Goal: Task Accomplishment & Management: Manage account settings

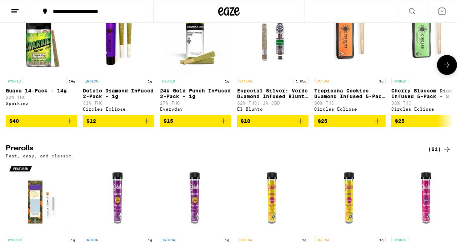
scroll to position [1784, 0]
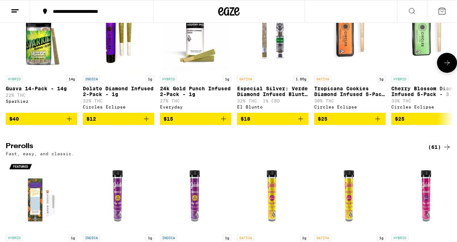
click at [66, 123] on icon "Add to bag" at bounding box center [69, 119] width 9 height 9
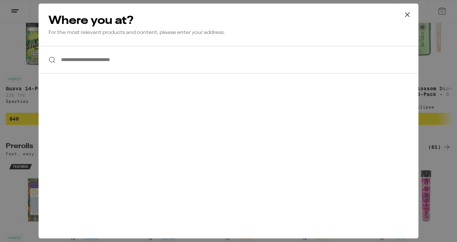
click at [99, 69] on input "**********" at bounding box center [229, 60] width 380 height 28
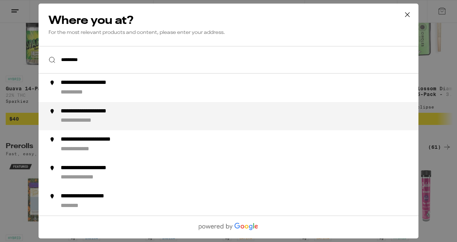
click at [93, 113] on div "**********" at bounding box center [100, 112] width 78 height 8
type input "**********"
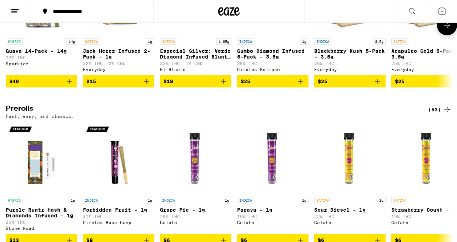
scroll to position [1747, 0]
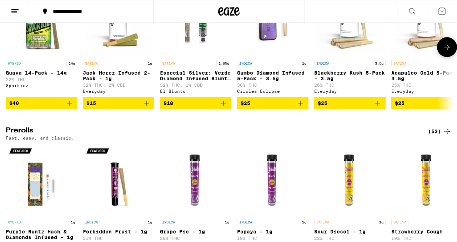
click at [71, 108] on icon "Add to bag" at bounding box center [69, 103] width 9 height 9
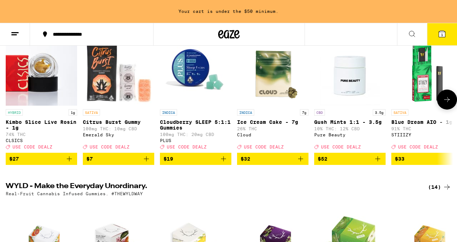
scroll to position [108, 0]
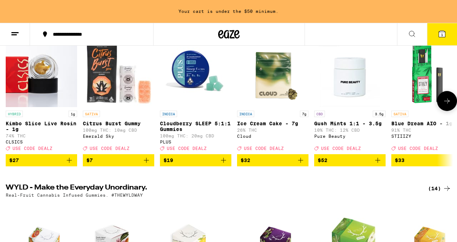
click at [425, 165] on span "$33" at bounding box center [427, 160] width 64 height 9
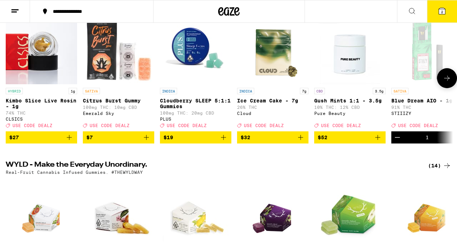
scroll to position [85, 0]
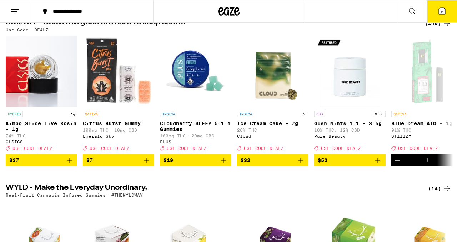
click at [441, 14] on icon at bounding box center [442, 11] width 9 height 9
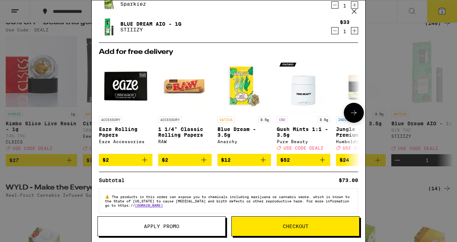
scroll to position [43, 0]
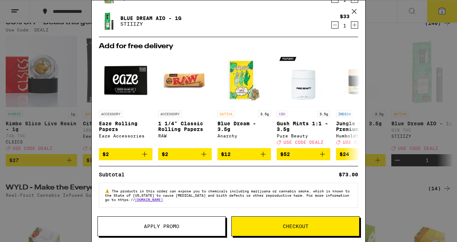
click at [179, 227] on span "Apply Promo" at bounding box center [161, 226] width 35 height 5
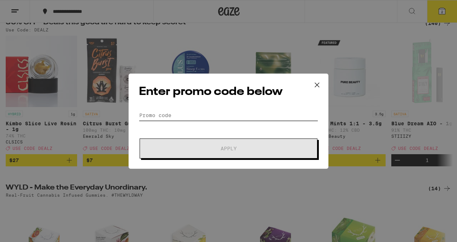
click at [189, 111] on input "Promo Code" at bounding box center [228, 115] width 179 height 11
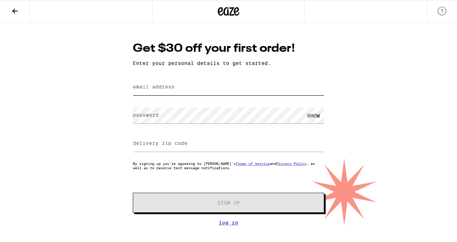
click at [201, 88] on input "email address" at bounding box center [229, 87] width 192 height 16
click at [191, 92] on input "email address" at bounding box center [229, 87] width 192 height 16
type input "ezekiel.flores@me.com"
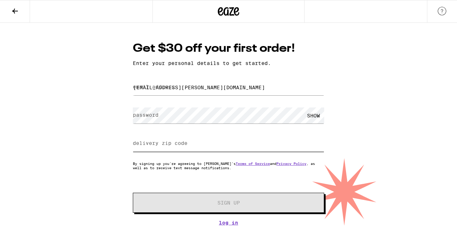
type input "90280"
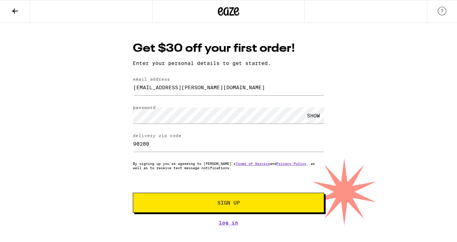
click at [202, 200] on button "Sign Up" at bounding box center [229, 203] width 192 height 20
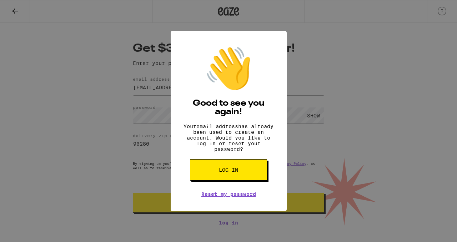
click at [237, 173] on span "Log in" at bounding box center [228, 170] width 19 height 5
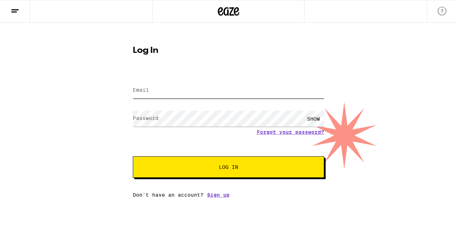
type input "[EMAIL_ADDRESS][PERSON_NAME][DOMAIN_NAME]"
click at [237, 177] on button "Log In" at bounding box center [229, 167] width 192 height 21
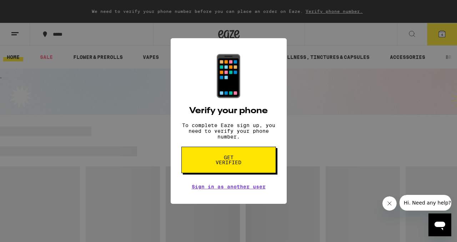
click at [236, 170] on button "Get verified" at bounding box center [229, 160] width 95 height 26
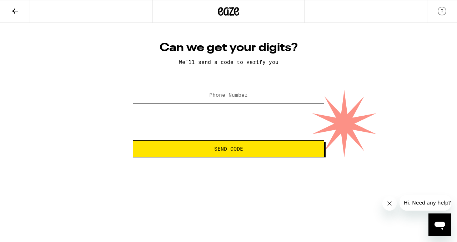
click at [225, 91] on input "Phone Number" at bounding box center [229, 96] width 192 height 16
type input "[PHONE_NUMBER]"
click at [218, 152] on span "Send Code" at bounding box center [228, 148] width 29 height 5
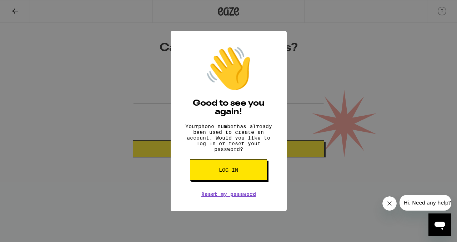
click at [232, 173] on span "Log in" at bounding box center [228, 170] width 19 height 5
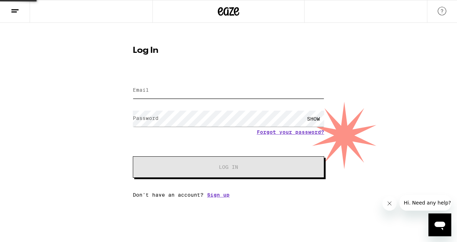
type input "[EMAIL_ADDRESS][PERSON_NAME][DOMAIN_NAME]"
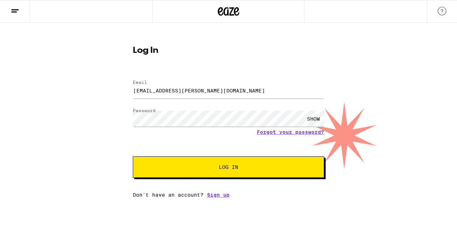
click at [232, 173] on button "Log In" at bounding box center [229, 167] width 192 height 21
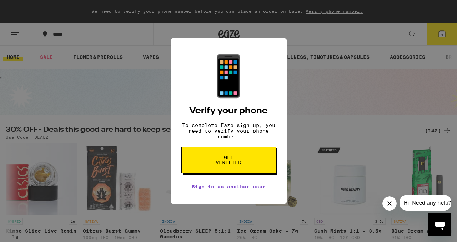
click at [235, 171] on button "Get verified" at bounding box center [229, 160] width 95 height 26
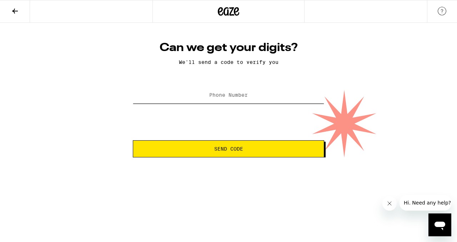
click at [217, 103] on input "Phone Number" at bounding box center [229, 96] width 192 height 16
type input "[PHONE_NUMBER]"
click at [212, 150] on span "Send Code" at bounding box center [228, 148] width 179 height 5
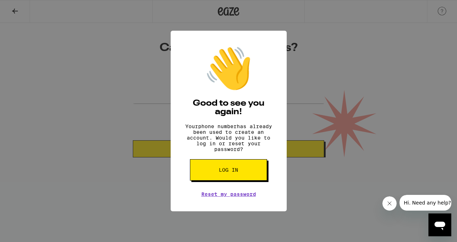
click at [238, 173] on span "Log in" at bounding box center [228, 170] width 19 height 5
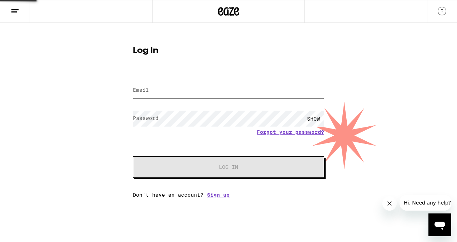
type input "[EMAIL_ADDRESS][PERSON_NAME][DOMAIN_NAME]"
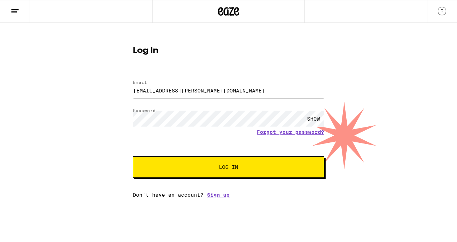
click at [252, 171] on button "Log In" at bounding box center [229, 167] width 192 height 21
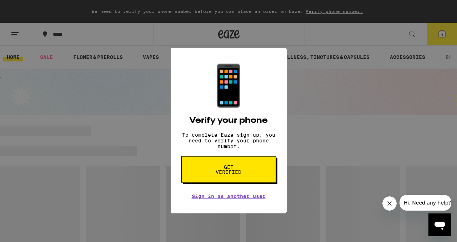
click at [248, 190] on link "Sign in as another user" at bounding box center [229, 187] width 74 height 6
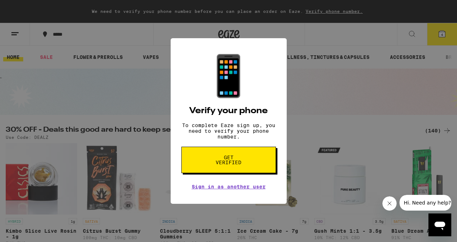
click at [227, 163] on span "Get verified" at bounding box center [228, 160] width 37 height 10
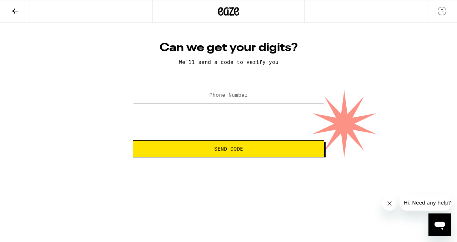
click at [225, 98] on label "Phone Number" at bounding box center [228, 95] width 39 height 6
click at [236, 98] on label "Phone Number" at bounding box center [228, 95] width 39 height 6
type input "[PHONE_NUMBER]"
click at [218, 148] on span "Send Code" at bounding box center [228, 148] width 29 height 5
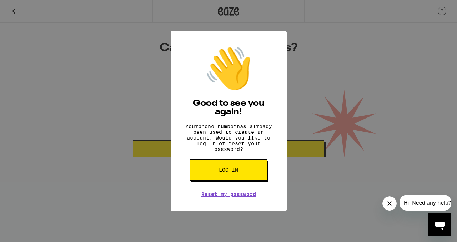
click at [224, 173] on span "Log in" at bounding box center [228, 170] width 19 height 5
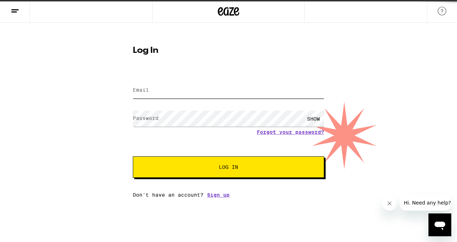
type input "[EMAIL_ADDRESS][PERSON_NAME][DOMAIN_NAME]"
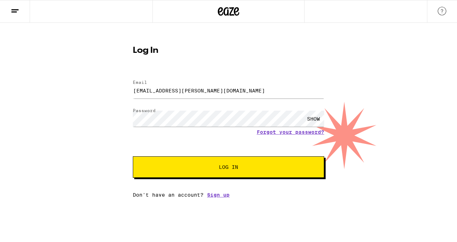
click at [223, 170] on span "Log In" at bounding box center [228, 167] width 19 height 5
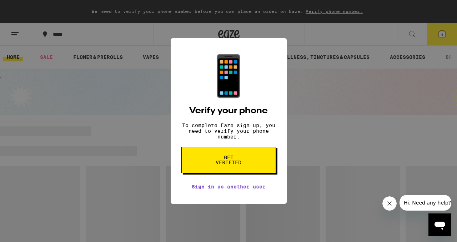
click at [220, 190] on link "Sign in as another user" at bounding box center [229, 187] width 74 height 6
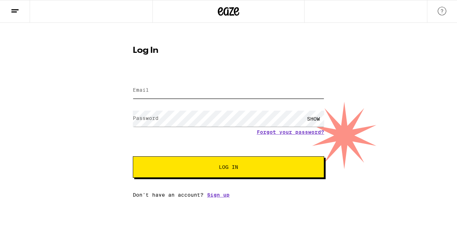
type input "[EMAIL_ADDRESS][PERSON_NAME][DOMAIN_NAME]"
click at [272, 144] on form "Email Email [EMAIL_ADDRESS][PERSON_NAME][DOMAIN_NAME] Password Password SHOW Fo…" at bounding box center [229, 125] width 192 height 105
click at [251, 168] on span "Log In" at bounding box center [229, 167] width 134 height 5
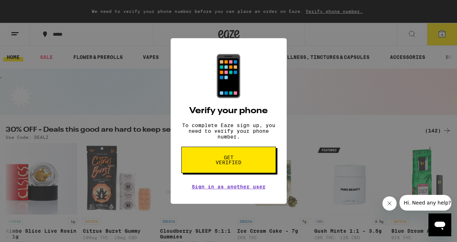
click at [249, 163] on button "Get verified" at bounding box center [229, 160] width 95 height 26
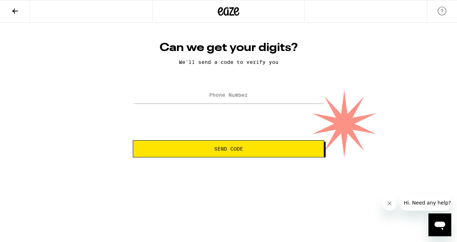
click at [390, 205] on icon "Close message from company" at bounding box center [390, 204] width 6 height 6
click at [441, 7] on img at bounding box center [442, 11] width 9 height 9
click at [453, 5] on link at bounding box center [442, 11] width 30 height 23
click at [17, 11] on icon at bounding box center [15, 11] width 6 height 5
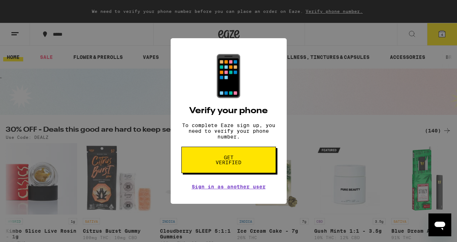
click at [438, 31] on div "📱 Verify your phone To complete Eaze sign up, you need to verify your phone num…" at bounding box center [228, 121] width 457 height 242
click at [442, 33] on div "📱 Verify your phone To complete Eaze sign up, you need to verify your phone num…" at bounding box center [228, 121] width 457 height 242
click at [223, 165] on span "Get verified" at bounding box center [228, 160] width 37 height 10
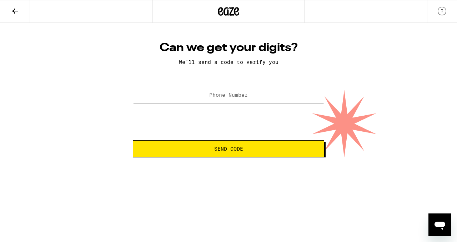
click at [223, 145] on button "Send Code" at bounding box center [229, 148] width 192 height 17
type input "[PHONE_NUMBER]"
click at [222, 156] on button "Send Code" at bounding box center [229, 148] width 192 height 17
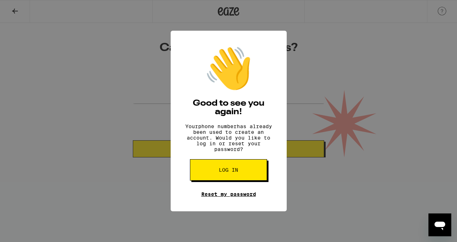
click at [220, 197] on link "Reset my password" at bounding box center [229, 195] width 55 height 6
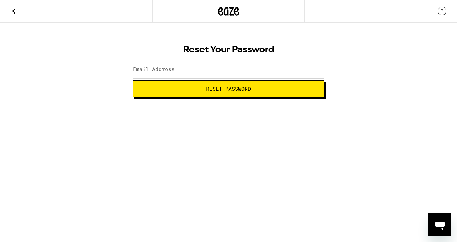
click at [197, 70] on input "Email Address" at bounding box center [229, 70] width 192 height 16
type input "[EMAIL_ADDRESS][PERSON_NAME][DOMAIN_NAME]"
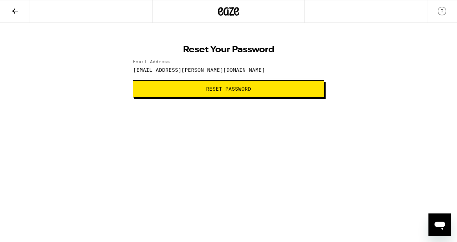
click at [199, 90] on span "Reset Password" at bounding box center [228, 88] width 179 height 5
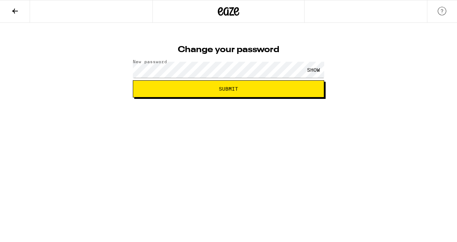
click at [111, 89] on div "Change your password New password SHOW Submit" at bounding box center [228, 60] width 457 height 75
click at [319, 68] on div "SHOW" at bounding box center [313, 70] width 21 height 16
click at [243, 93] on button "Submit" at bounding box center [229, 88] width 192 height 17
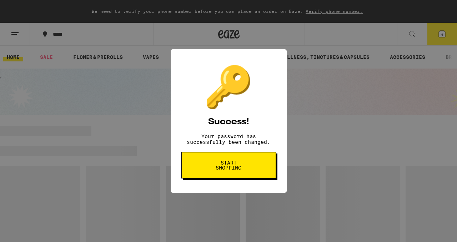
click at [231, 169] on span "Start shopping" at bounding box center [228, 165] width 37 height 10
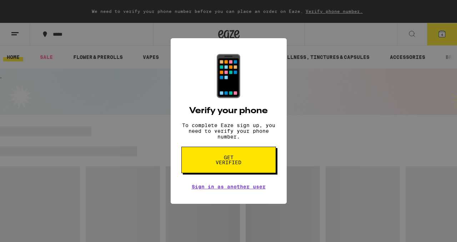
click at [295, 74] on div "📱 Verify your phone To complete Eaze sign up, you need to verify your phone num…" at bounding box center [228, 121] width 457 height 242
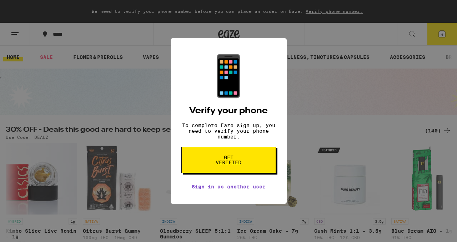
click at [235, 161] on span "Get verified" at bounding box center [228, 160] width 37 height 10
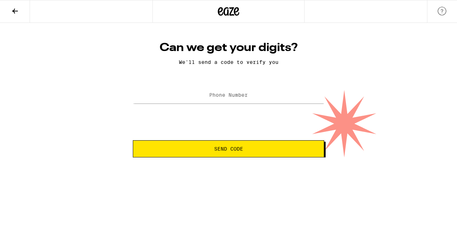
click at [220, 95] on label "Phone Number" at bounding box center [228, 95] width 39 height 6
type input "[PHONE_NUMBER]"
click at [210, 158] on html "Can we get your digits? We'll send a code to verify you Phone Number [PHONE_NUM…" at bounding box center [228, 79] width 457 height 158
click at [210, 157] on button "Send Code" at bounding box center [229, 148] width 192 height 17
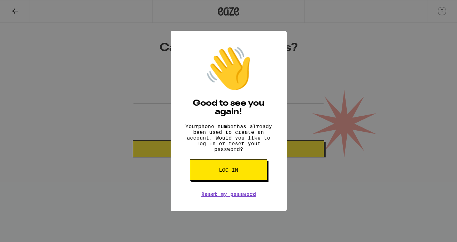
click at [232, 178] on button "Log in" at bounding box center [228, 169] width 77 height 21
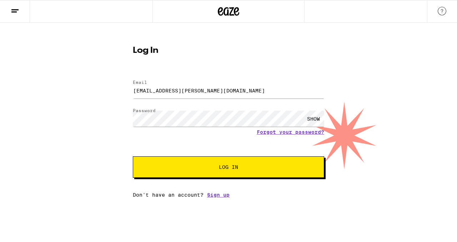
click at [313, 118] on div "SHOW" at bounding box center [313, 119] width 21 height 16
click at [241, 166] on span "Log In" at bounding box center [229, 167] width 134 height 5
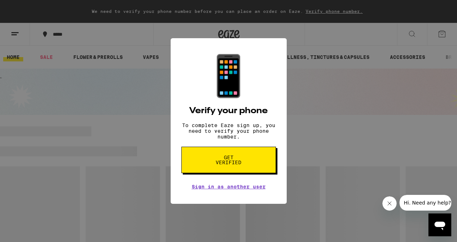
click at [406, 42] on div "📱 Verify your phone To complete Eaze sign up, you need to verify your phone num…" at bounding box center [228, 121] width 457 height 242
click at [453, 30] on div "📱 Verify your phone To complete Eaze sign up, you need to verify your phone num…" at bounding box center [228, 121] width 457 height 242
click at [431, 207] on button "Hi. Need any help?" at bounding box center [428, 203] width 56 height 16
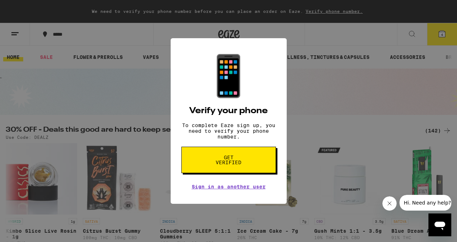
click at [431, 202] on span "Hi. Need any help?" at bounding box center [427, 203] width 47 height 6
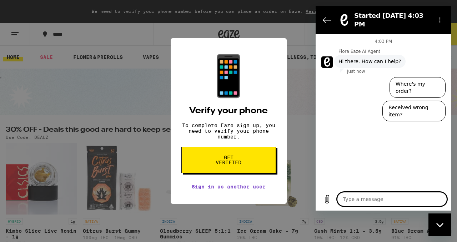
click at [366, 200] on textarea at bounding box center [392, 199] width 110 height 14
type textarea "i"
type textarea "x"
type textarea "i"
type textarea "x"
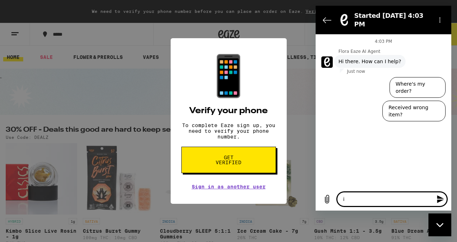
type textarea "i c"
type textarea "x"
type textarea "i ca"
type textarea "x"
type textarea "i can"
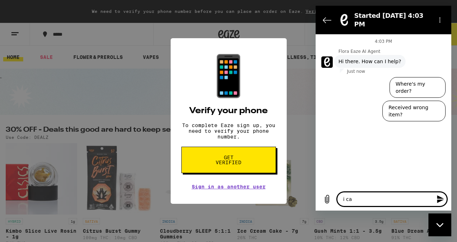
type textarea "x"
type textarea "i cant"
type textarea "x"
type textarea "i cant"
type textarea "x"
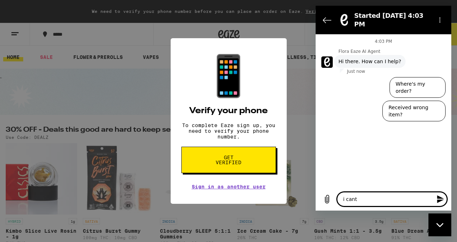
type textarea "i cant l"
type textarea "x"
type textarea "i cant lo"
type textarea "x"
type textarea "i cant log"
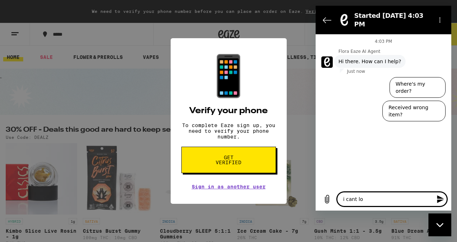
type textarea "x"
type textarea "i cant log"
type textarea "x"
type textarea "i cant log i"
type textarea "x"
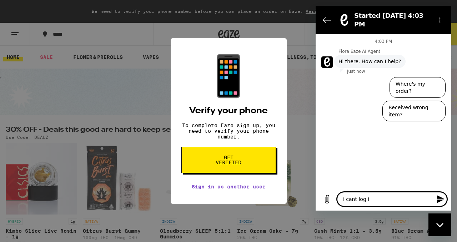
type textarea "i cant log in"
type textarea "x"
type textarea "i cant log in"
type textarea "x"
type textarea "i cant log in i"
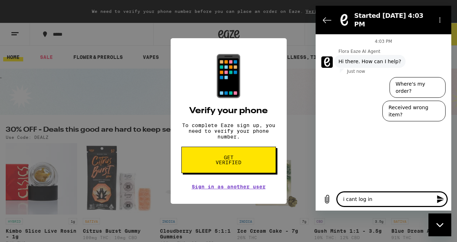
type textarea "x"
type textarea "i cant log in iv"
type textarea "x"
type textarea "i cant log in ive"
type textarea "x"
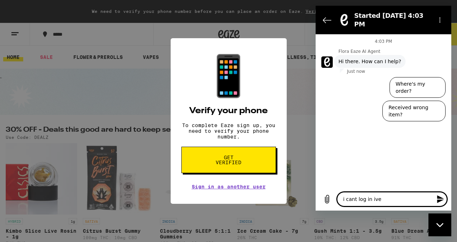
type textarea "i cant log in ive"
type textarea "x"
type textarea "i cant log in ive r"
type textarea "x"
type textarea "i cant log in ive re"
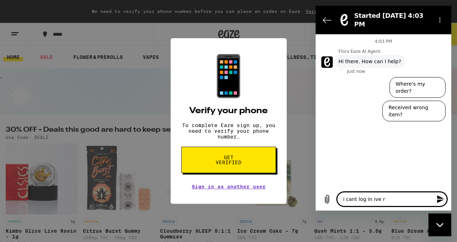
type textarea "x"
type textarea "i cant log in ive res"
type textarea "x"
type textarea "i cant log in ive resr"
type textarea "x"
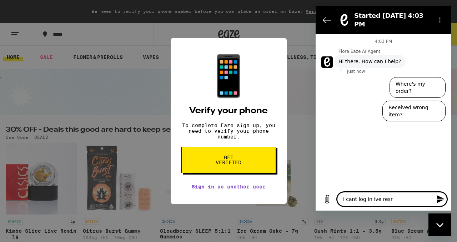
type textarea "i cant log in ive res"
type textarea "x"
type textarea "i cant log in ive rese"
type textarea "x"
type textarea "i cant log in ive reset"
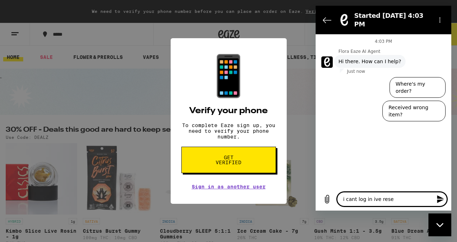
type textarea "x"
type textarea "i cant log in ive reset"
type textarea "x"
type textarea "i cant log in ive reset m"
type textarea "x"
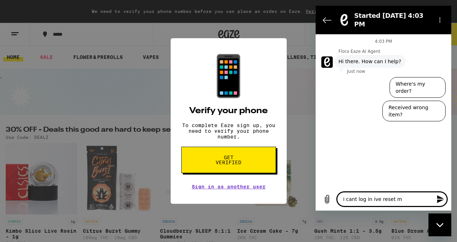
type textarea "i cant log in ive reset my"
type textarea "x"
type textarea "i cant log in ive reset my"
type textarea "x"
type textarea "i cant log in ive reset my p"
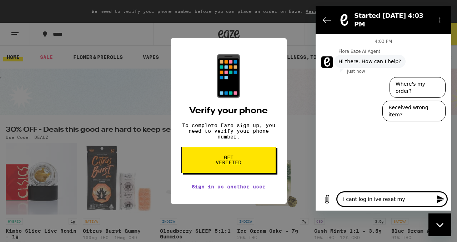
type textarea "x"
type textarea "i cant log in ive reset my pa"
type textarea "x"
type textarea "i cant log in ive reset my pas"
type textarea "x"
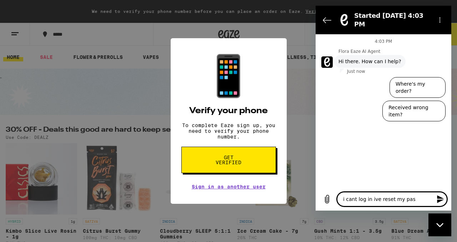
type textarea "i cant log in ive reset my pass"
type textarea "x"
type textarea "i cant log in ive reset my passw"
type textarea "x"
type textarea "i cant log in ive reset my passwo"
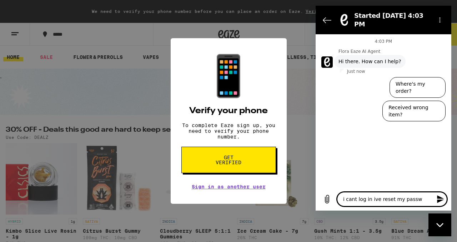
type textarea "x"
type textarea "i cant log in ive reset my passwor"
type textarea "x"
type textarea "i cant log in ive reset my password"
type textarea "x"
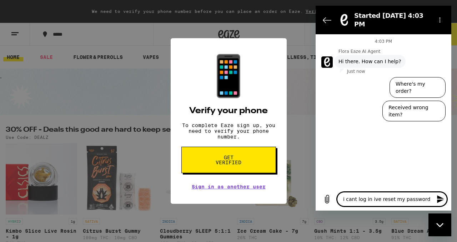
type textarea "i cant log in ive reset my password"
type textarea "x"
type textarea "i cant log in ive reset my password b"
type textarea "x"
type textarea "i cant log in ive reset my password bu"
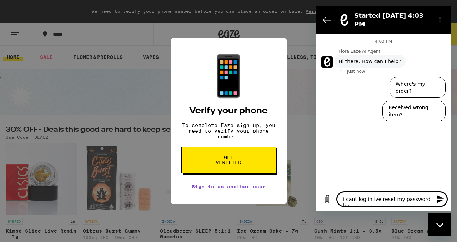
type textarea "x"
type textarea "i cant log in ive reset my password but"
type textarea "x"
type textarea "i cant log in ive reset my password but"
type textarea "x"
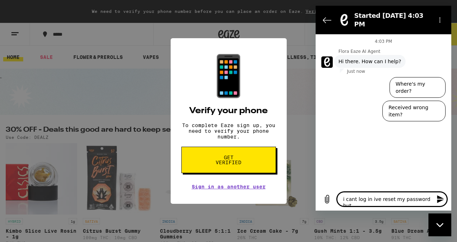
type textarea "i cant log in ive reset my password but I"
type textarea "x"
type textarea "i cant log in ive reset my password but I"
type textarea "x"
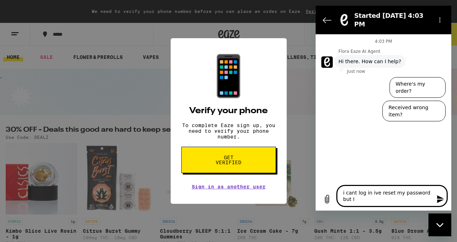
type textarea "i cant log in ive reset my password but I k"
type textarea "x"
type textarea "i cant log in ive reset my password but I ke"
type textarea "x"
type textarea "i cant log in ive reset my password but I kee"
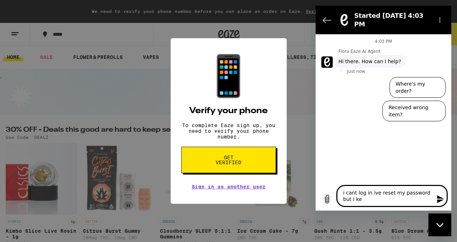
type textarea "x"
type textarea "i cant log in ive reset my password but I keep"
type textarea "x"
type textarea "i cant log in ive reset my password but I keep"
type textarea "x"
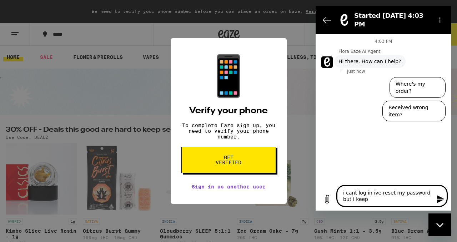
type textarea "i cant log in ive reset my password but I keep g"
type textarea "x"
type textarea "i cant log in ive reset my password but I keep ge"
type textarea "x"
type textarea "i cant log in ive reset my password but I keep get"
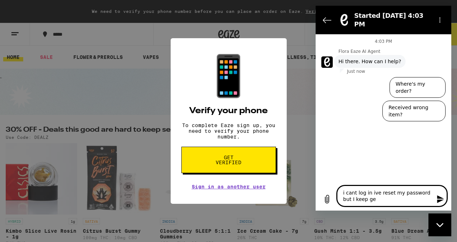
type textarea "x"
type textarea "i cant log in ive reset my password but I keep getty"
type textarea "x"
type textarea "i cant log in ive reset my password but I keep gettyi"
type textarea "x"
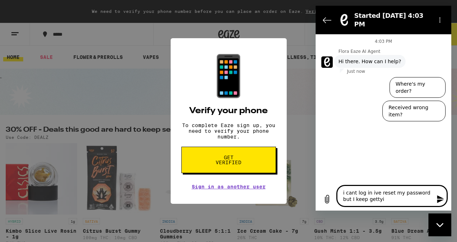
type textarea "i cant log in ive reset my password but I keep gettyin"
type textarea "x"
type textarea "i cant log in ive reset my password but I keep gettyi"
type textarea "x"
type textarea "i cant log in ive reset my password but I keep getty"
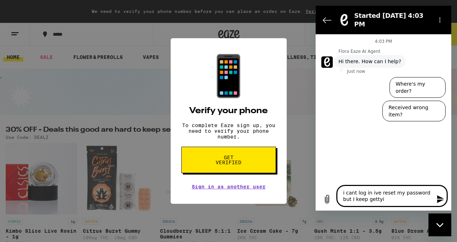
type textarea "x"
type textarea "i cant log in ive reset my password but I keep gett"
type textarea "x"
type textarea "i cant log in ive reset my password but I keep getti"
type textarea "x"
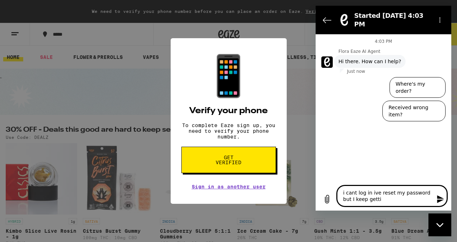
type textarea "i cant log in ive reset my password but I keep gettin"
type textarea "x"
type textarea "i cant log in ive reset my password but I keep getting"
type textarea "x"
type textarea "i cant log in ive reset my password but I keep getting"
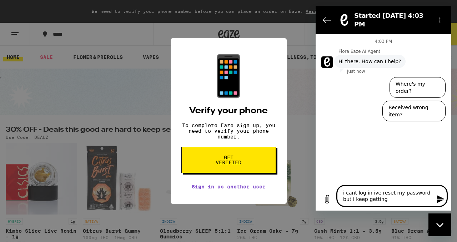
type textarea "x"
type textarea "i cant log in ive reset my password but I keep getting v"
type textarea "x"
type textarea "i cant log in ive reset my password but I keep getting ve"
type textarea "x"
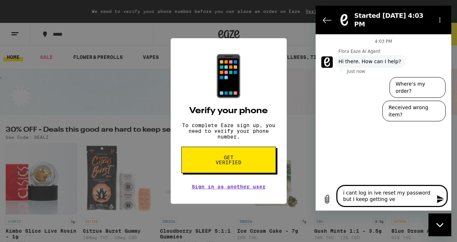
type textarea "i cant log in ive reset my password but I keep getting ver"
type textarea "x"
type textarea "i cant log in ive reset my password but I keep getting veri"
type textarea "x"
type textarea "i cant log in ive reset my password but I keep getting verif"
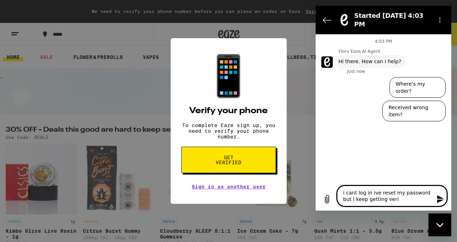
type textarea "x"
type textarea "i cant log in ive reset my password but I keep getting verify"
type textarea "x"
type textarea "i cant log in ive reset my password but I keep getting verify"
type textarea "x"
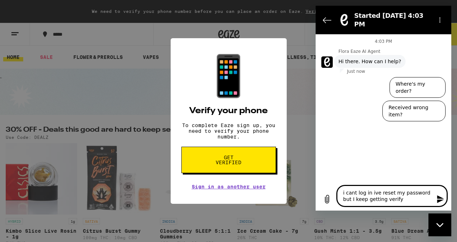
type textarea "i cant log in ive reset my password but I keep getting verify y"
type textarea "x"
type textarea "i cant log in ive reset my password but I keep getting verify yo"
type textarea "x"
type textarea "i cant log in ive reset my password but I keep getting verify you"
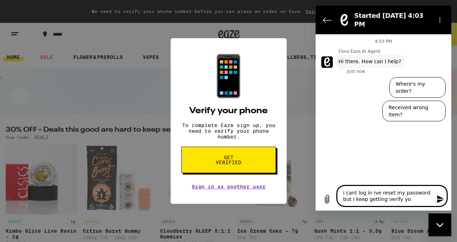
type textarea "x"
type textarea "i cant log in ive reset my password but I keep getting verify your"
type textarea "x"
type textarea "i cant log in ive reset my password but I keep getting verify your"
type textarea "x"
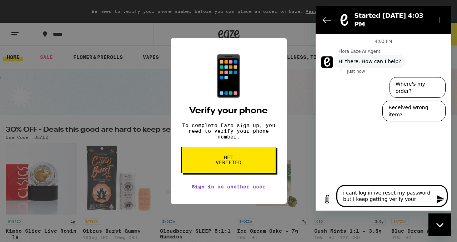
type textarea "i cant log in ive reset my password but I keep getting verify your p"
type textarea "x"
type textarea "i cant log in ive reset my password but I keep getting verify your ph"
type textarea "x"
type textarea "i cant log in ive reset my password but I keep getting verify your pho"
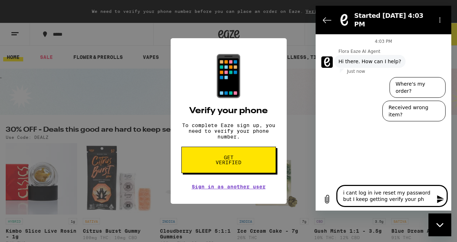
type textarea "x"
type textarea "i cant log in ive reset my password but I keep getting verify your phon"
type textarea "x"
type textarea "i cant log in ive reset my password but I keep getting verify your phone"
type textarea "x"
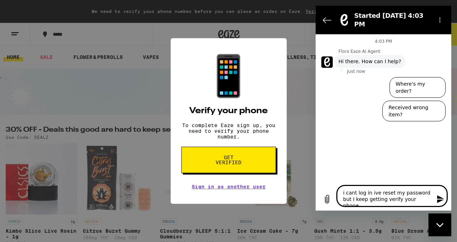
type textarea "i cant log in ive reset my password but I keep getting verify your phone"
type textarea "x"
type textarea "i cant log in ive reset my password but I keep getting verify your phone a"
type textarea "x"
type textarea "i cant log in ive reset my password but I keep getting verify your phone an"
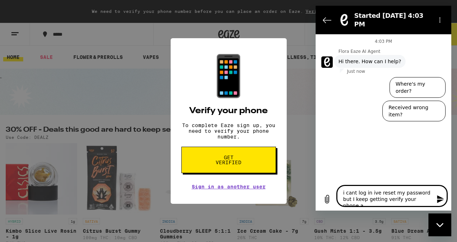
type textarea "x"
type textarea "i cant log in ive reset my password but I keep getting verify your phone and"
type textarea "x"
type textarea "i cant log in ive reset my password but I keep getting verify your phone and"
type textarea "x"
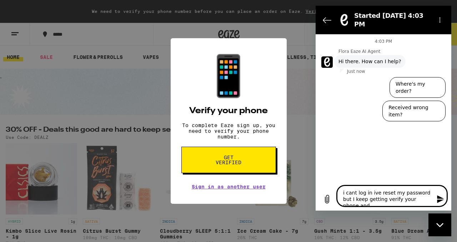
type textarea "i cant log in ive reset my password but I keep getting verify your phone and i"
type textarea "x"
type textarea "i cant log in ive reset my password but I keep getting verify your phone and i"
type textarea "x"
type textarea "i cant log in ive reset my password but I keep getting verify your phone and i h"
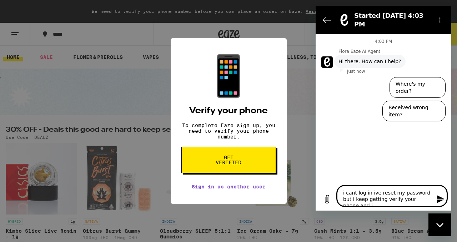
type textarea "x"
type textarea "i cant log in ive reset my password but I keep getting verify your phone and i …"
type textarea "x"
type textarea "i cant log in ive reset my password but I keep getting verify your phone and i …"
type textarea "x"
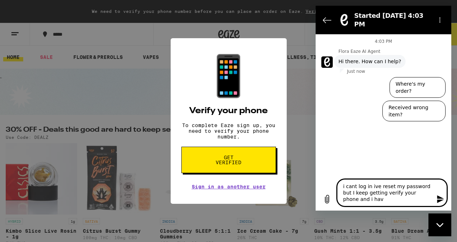
type textarea "i cant log in ive reset my password but I keep getting verify your phone and i …"
type textarea "x"
type textarea "i cant log in ive reset my password but I keep getting verify your phone and i …"
type textarea "x"
type textarea "i cant log in ive reset my password but I keep getting verify your phone and i …"
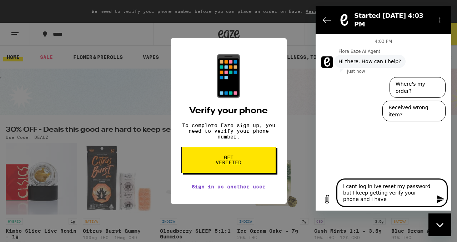
type textarea "x"
type textarea "i cant log in ive reset my password but I keep getting verify your phone and i …"
type textarea "x"
type textarea "i cant log in ive reset my password but I keep getting verify your phone and i …"
type textarea "x"
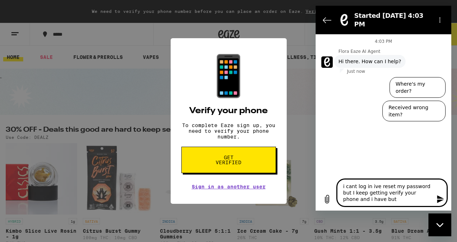
type textarea "i cant log in ive reset my password but I keep getting verify your phone and i …"
type textarea "x"
type textarea "i cant log in ive reset my password but I keep getting verify your phone and i …"
type textarea "x"
type textarea "i cant log in ive reset my password but I keep getting verify your phone and i …"
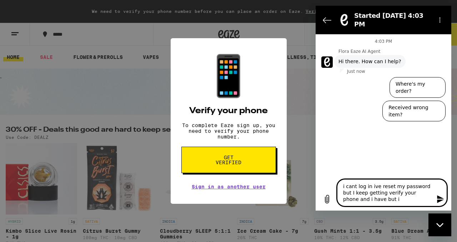
type textarea "x"
type textarea "i cant log in ive reset my password but I keep getting verify your phone and i …"
type textarea "x"
type textarea "i cant log in ive reset my password but I keep getting verify your phone and i …"
type textarea "x"
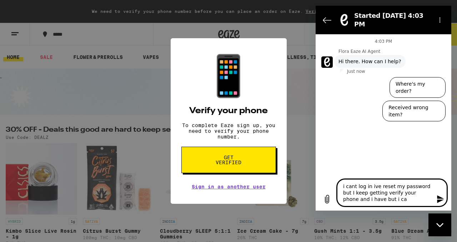
type textarea "i cant log in ive reset my password but I keep getting verify your phone and i …"
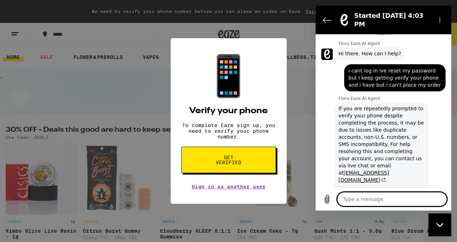
click at [297, 79] on div "📱 Verify your phone To complete Eaze sign up, you need to verify your phone num…" at bounding box center [228, 121] width 457 height 242
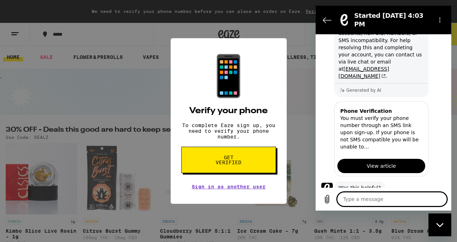
scroll to position [114, 0]
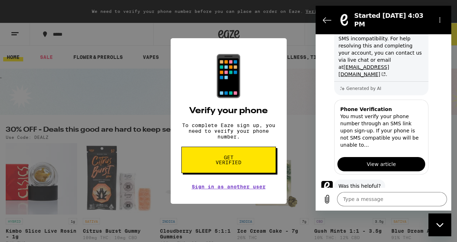
click at [433, 202] on button "No" at bounding box center [436, 209] width 19 height 14
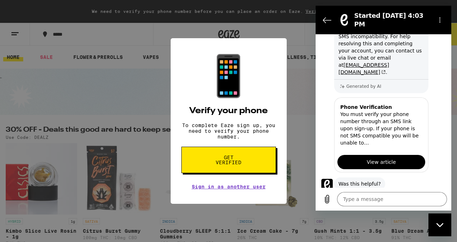
click at [387, 158] on span "View article" at bounding box center [381, 162] width 29 height 9
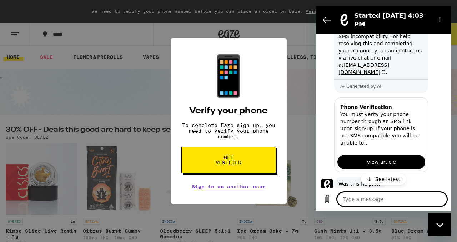
scroll to position [154, 0]
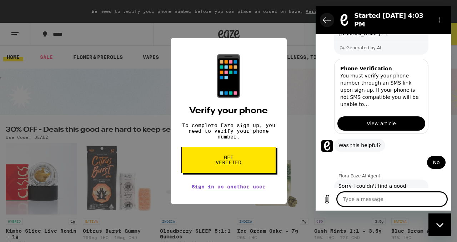
click at [326, 16] on icon "Back to the conversation list" at bounding box center [327, 20] width 9 height 9
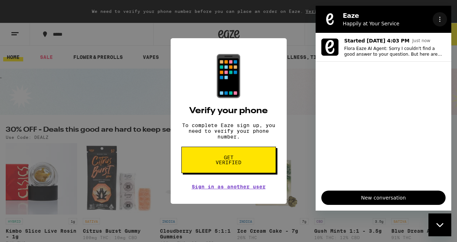
click at [440, 20] on icon "Options menu" at bounding box center [440, 19] width 6 height 6
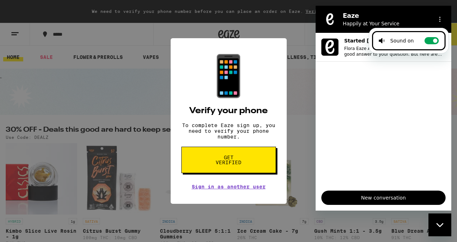
click at [295, 174] on div "📱 Verify your phone To complete Eaze sign up, you need to verify your phone num…" at bounding box center [228, 121] width 457 height 242
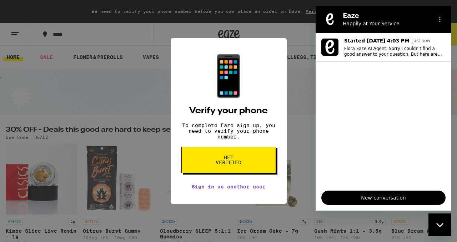
click at [438, 227] on icon "Close messaging window" at bounding box center [441, 225] width 8 height 5
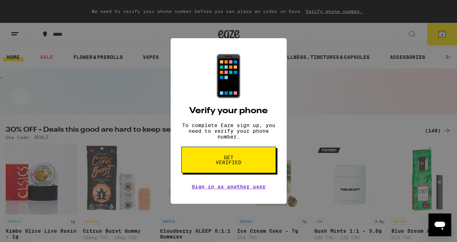
drag, startPoint x: 445, startPoint y: 45, endPoint x: 445, endPoint y: 40, distance: 4.3
click at [445, 43] on div "📱 Verify your phone To complete Eaze sign up, you need to verify your phone num…" at bounding box center [228, 121] width 457 height 242
click at [445, 35] on div "📱 Verify your phone To complete Eaze sign up, you need to verify your phone num…" at bounding box center [228, 121] width 457 height 242
click at [445, 34] on div "📱 Verify your phone To complete Eaze sign up, you need to verify your phone num…" at bounding box center [228, 121] width 457 height 242
